Goal: Task Accomplishment & Management: Manage account settings

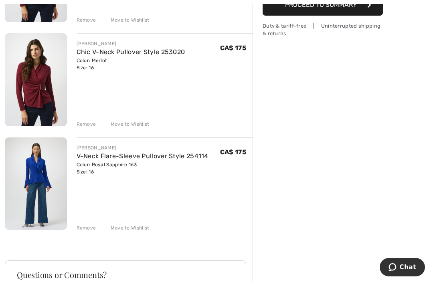
scroll to position [187, 0]
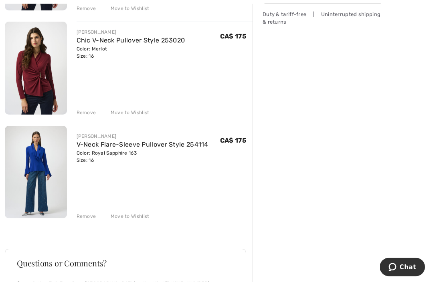
click at [87, 216] on div "Remove" at bounding box center [87, 216] width 20 height 7
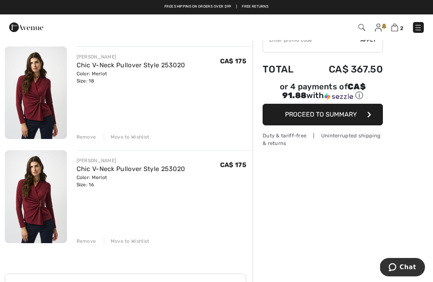
scroll to position [58, 0]
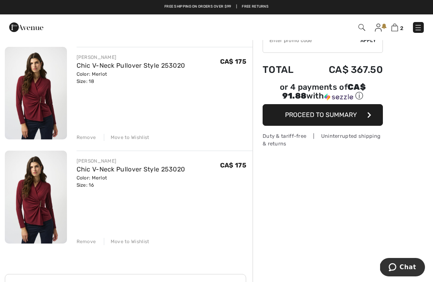
click at [84, 242] on div "Remove" at bounding box center [87, 241] width 20 height 7
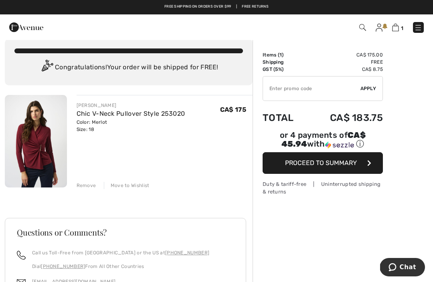
scroll to position [0, 0]
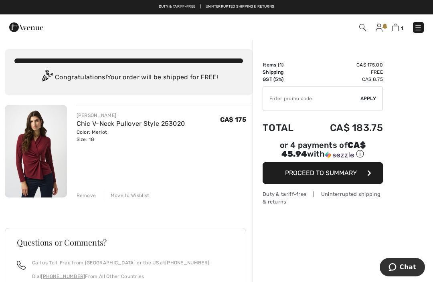
click at [380, 28] on img at bounding box center [378, 28] width 7 height 8
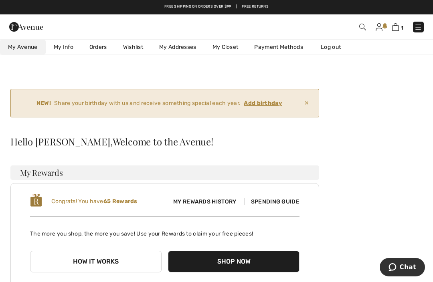
click at [104, 49] on link "Orders" at bounding box center [98, 47] width 34 height 15
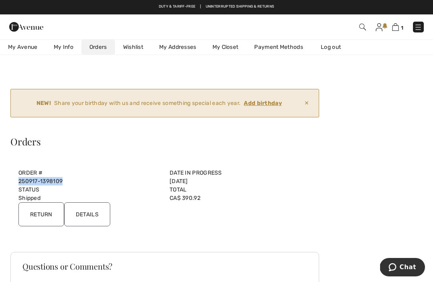
copy link "250917-1398109"
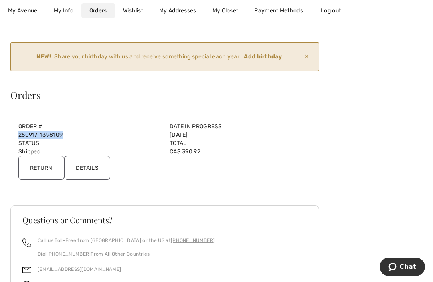
scroll to position [46, 0]
click at [46, 169] on input "Return" at bounding box center [41, 168] width 46 height 24
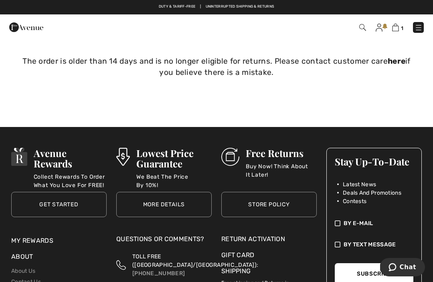
click at [391, 63] on link "here" at bounding box center [396, 60] width 18 height 9
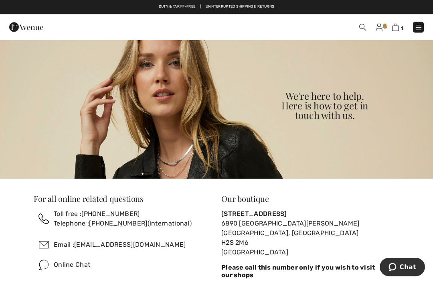
scroll to position [5, 0]
